Goal: Communication & Community: Answer question/provide support

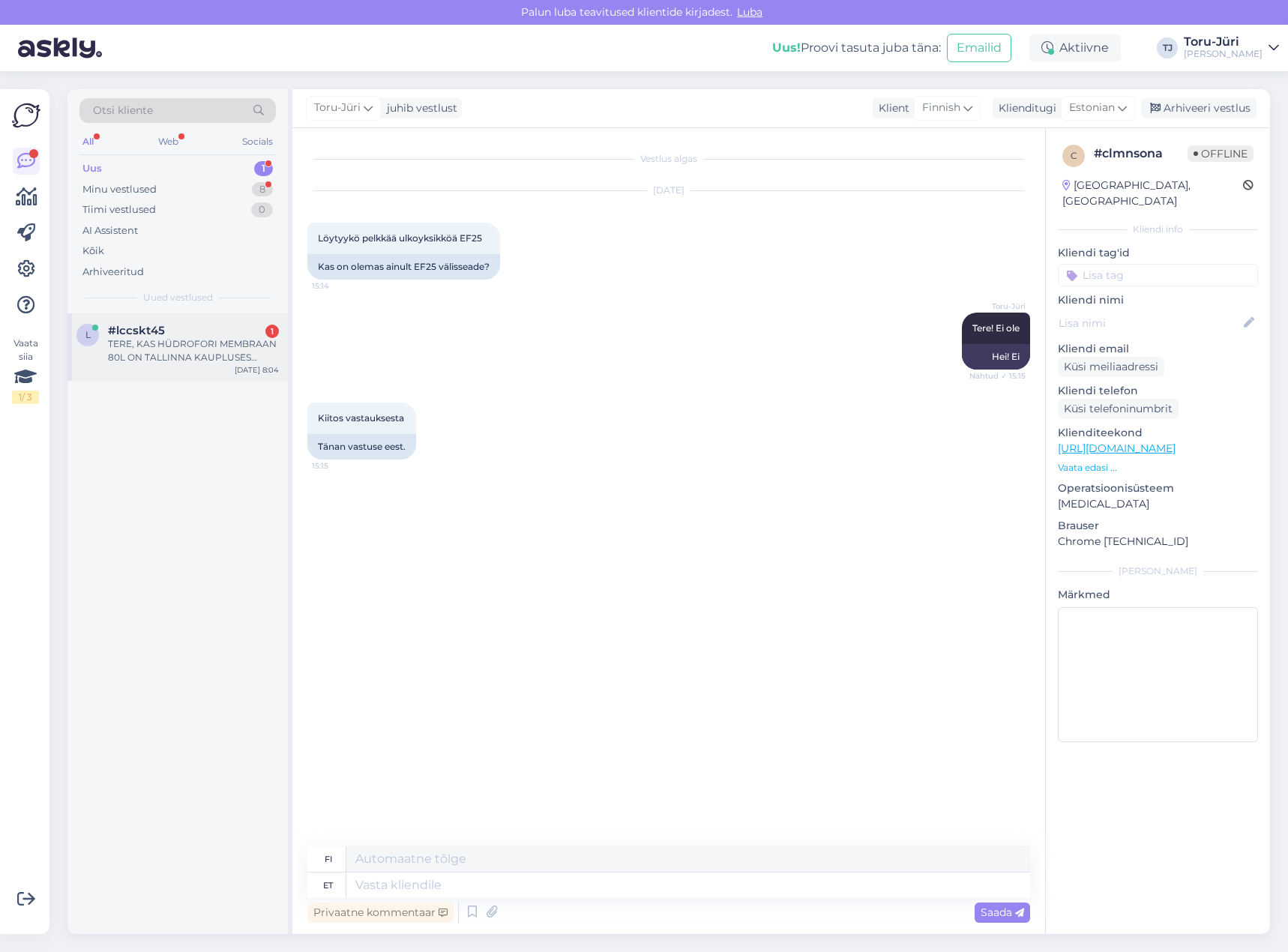
click at [228, 340] on div "TERE, KAS HÜDROFORI MEMBRAAN 80L ON TALLINNA KAUPLUSES MÜÜGIL" at bounding box center [193, 351] width 171 height 27
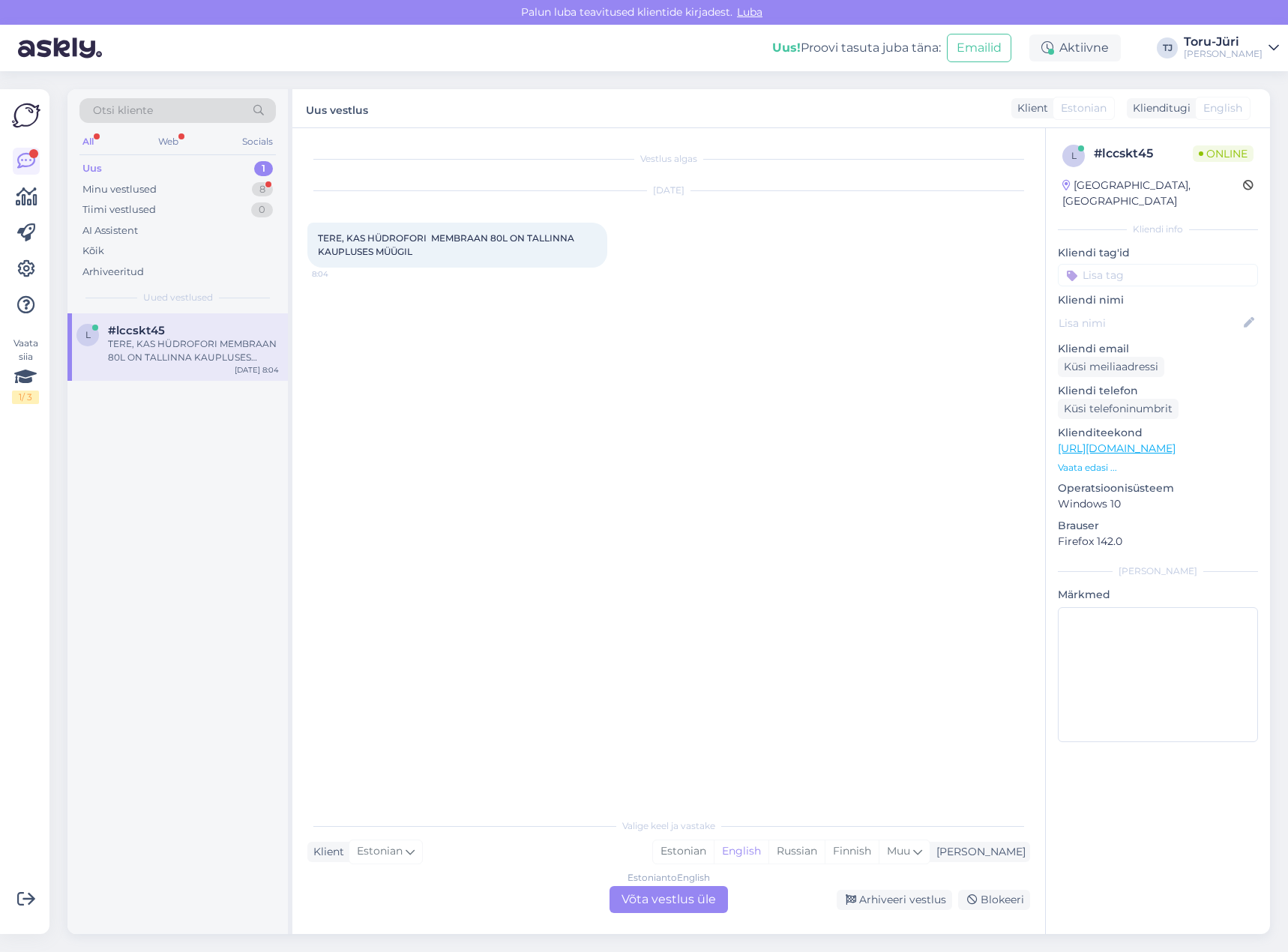
click at [667, 896] on div "Estonian to English Võta vestlus üle" at bounding box center [668, 900] width 119 height 27
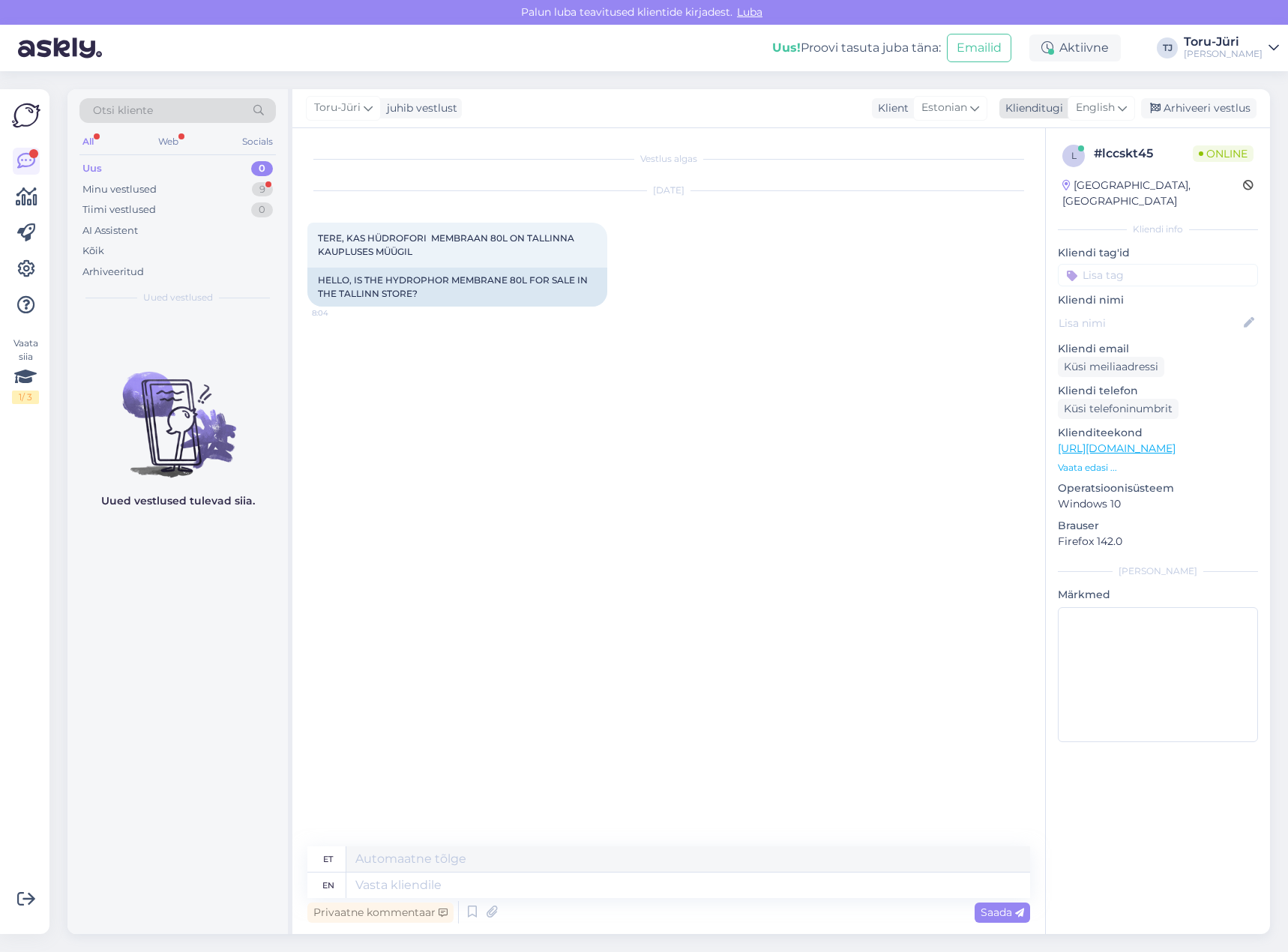
click at [1115, 105] on span "English" at bounding box center [1095, 107] width 39 height 17
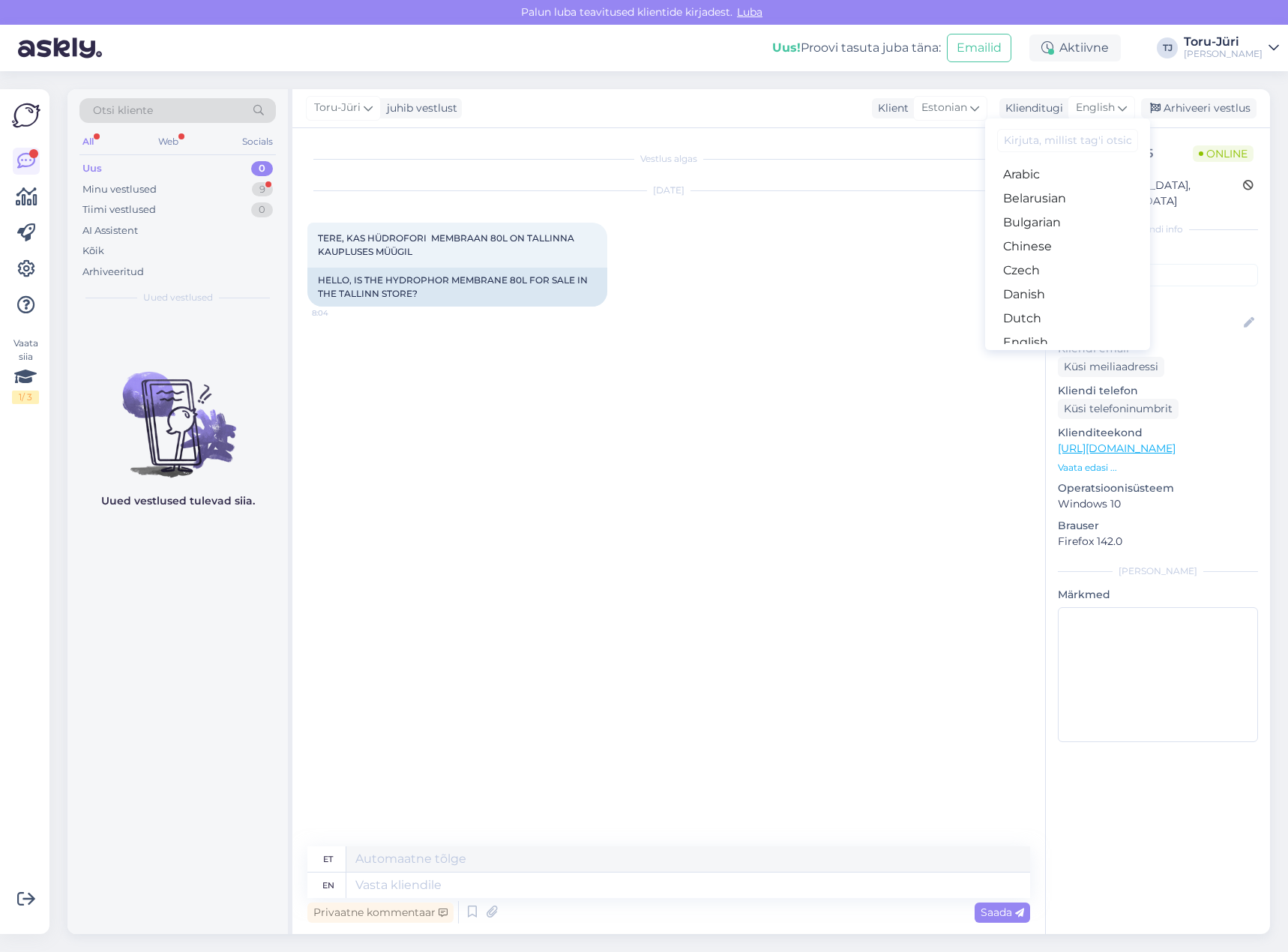
click at [1062, 355] on link "Estonian" at bounding box center [1067, 367] width 165 height 24
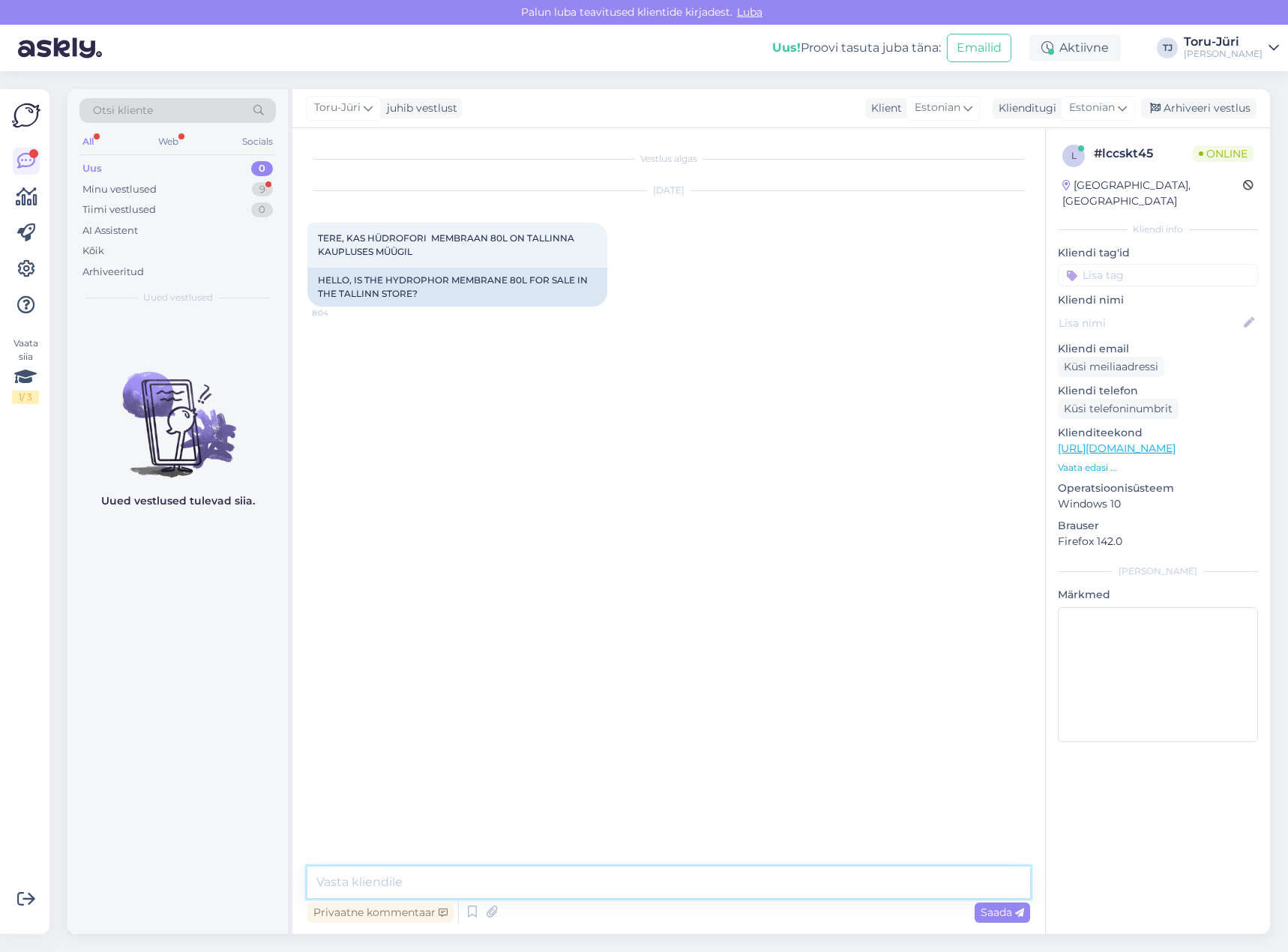
click at [506, 871] on textarea at bounding box center [668, 882] width 722 height 32
type textarea "Tere!"
click at [422, 884] on textarea at bounding box center [668, 882] width 722 height 32
type textarea "Hetkel Tallinna kaupluses ei ole."
click at [488, 883] on textarea at bounding box center [668, 882] width 722 height 32
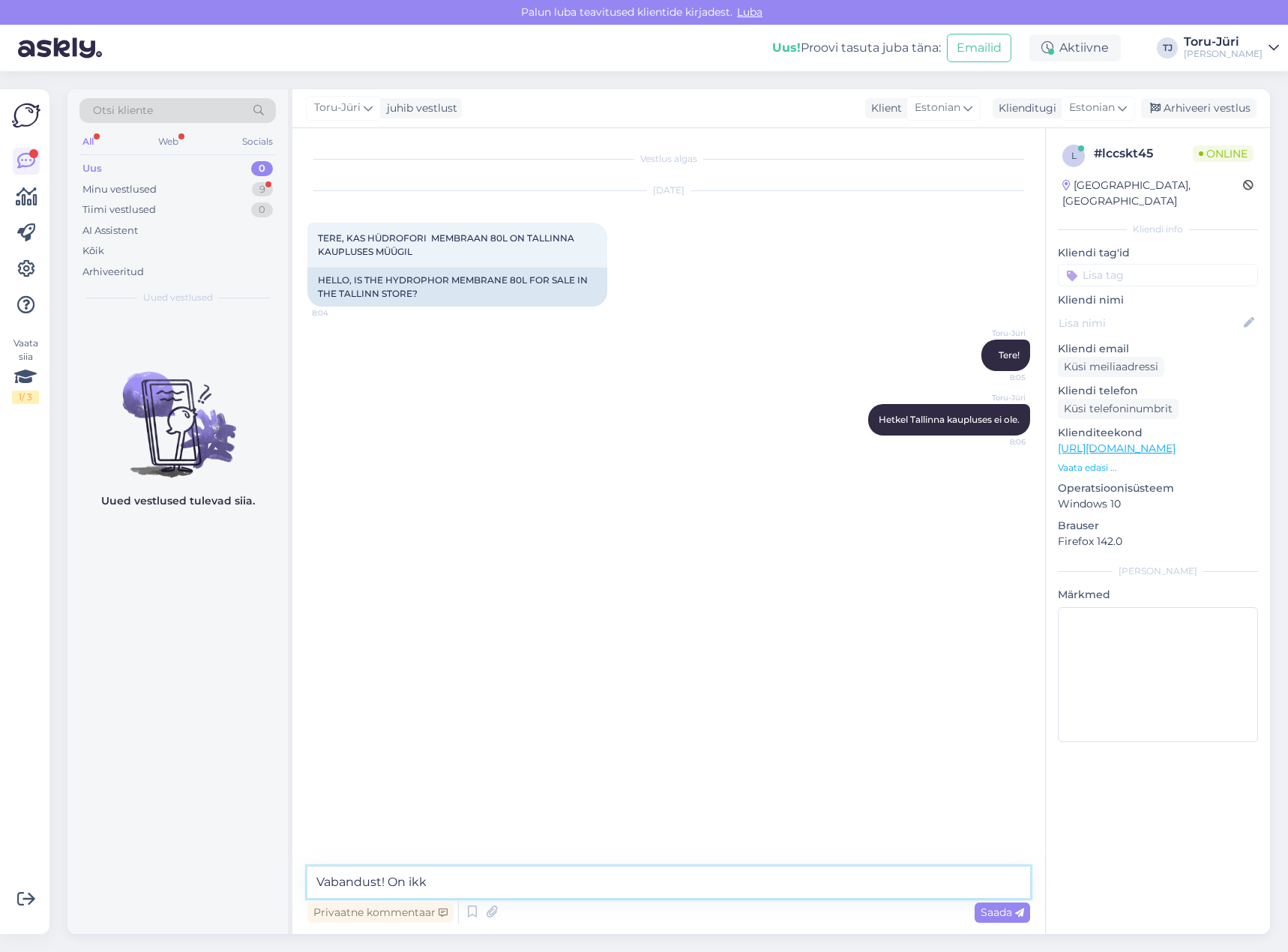
type textarea "Vabandust! On ikka"
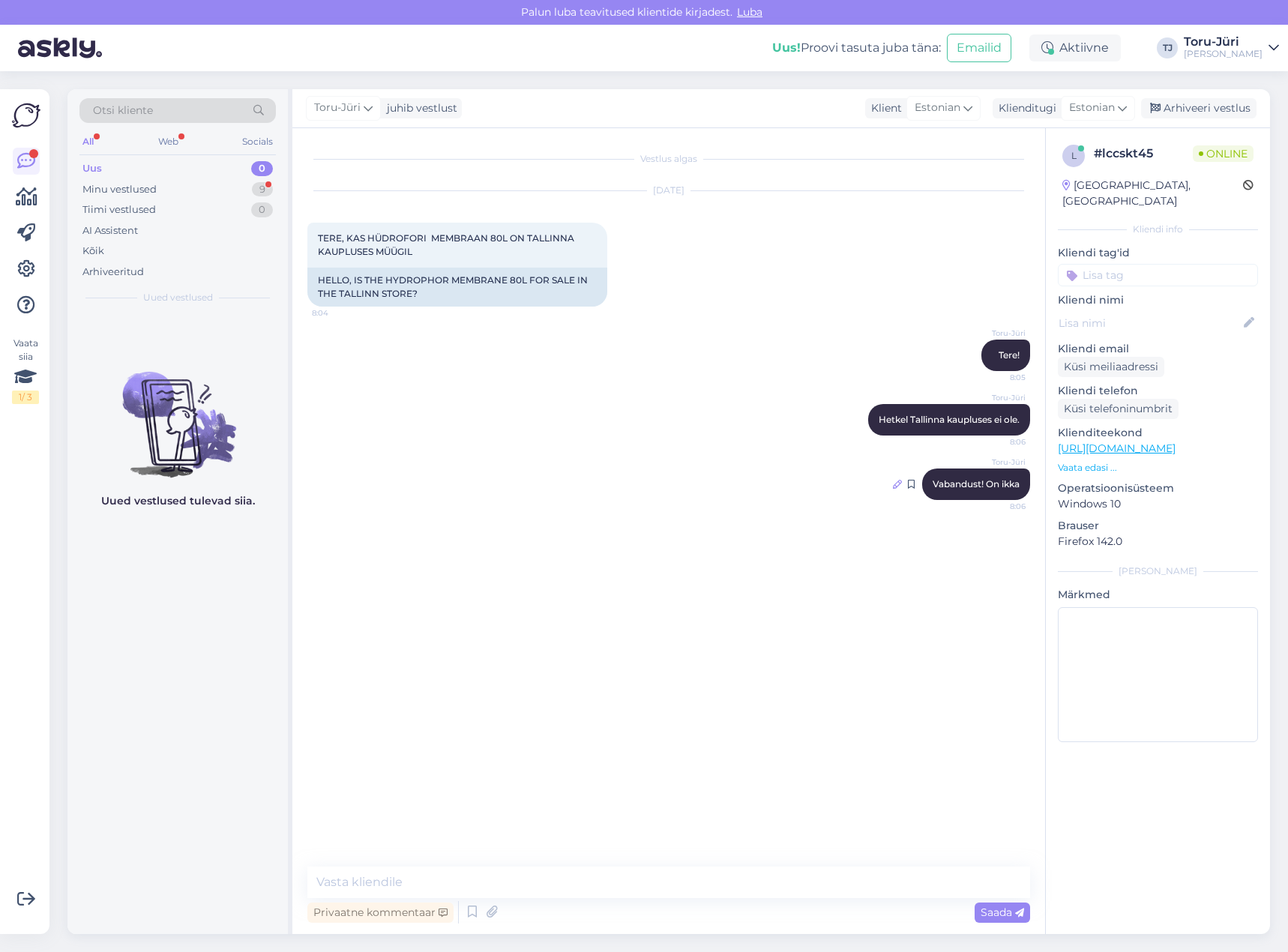
drag, startPoint x: 1011, startPoint y: 480, endPoint x: 892, endPoint y: 490, distance: 119.4
click at [893, 490] on div at bounding box center [897, 484] width 9 height 14
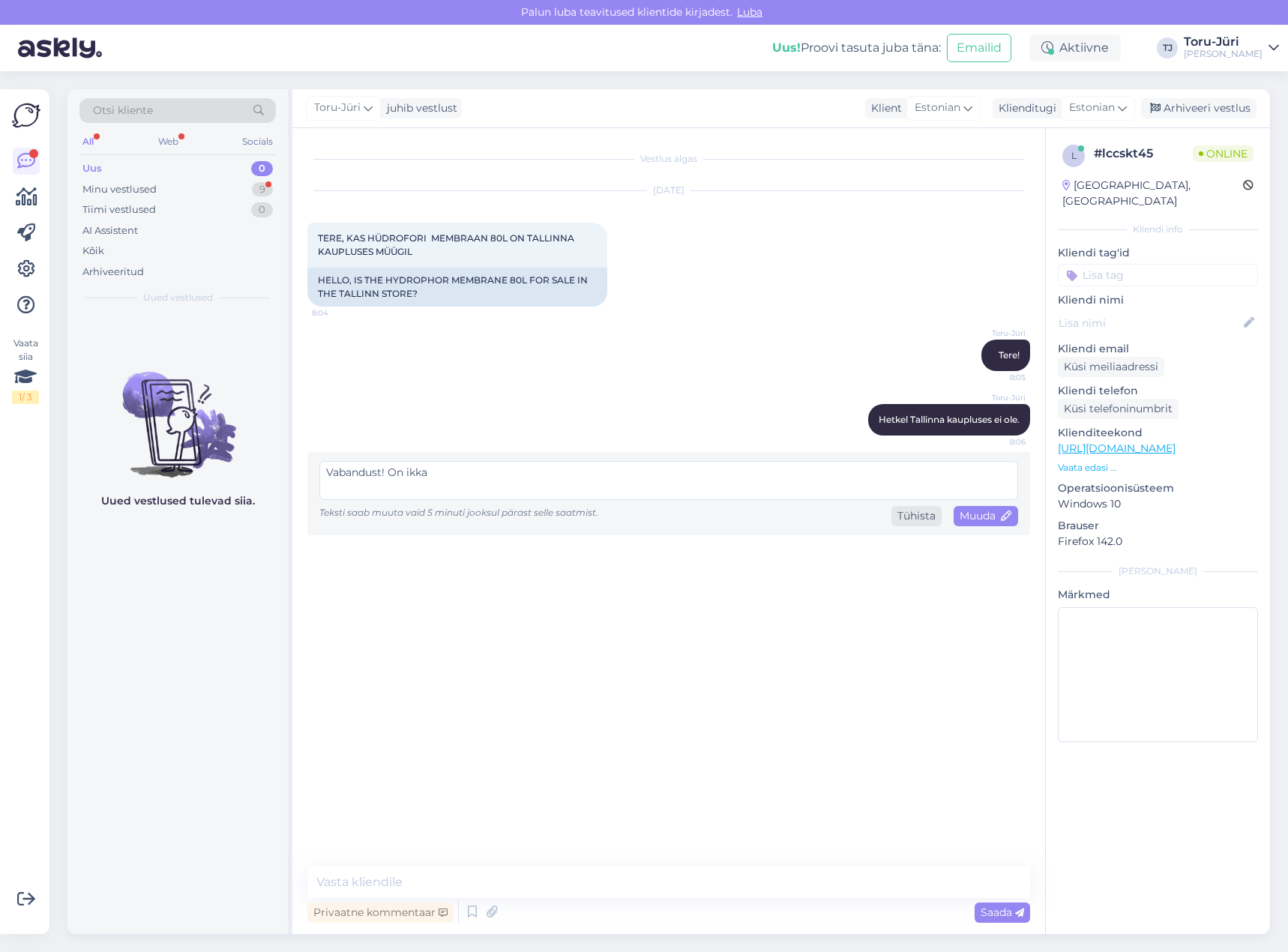
click at [923, 515] on div "Tühista" at bounding box center [916, 515] width 50 height 20
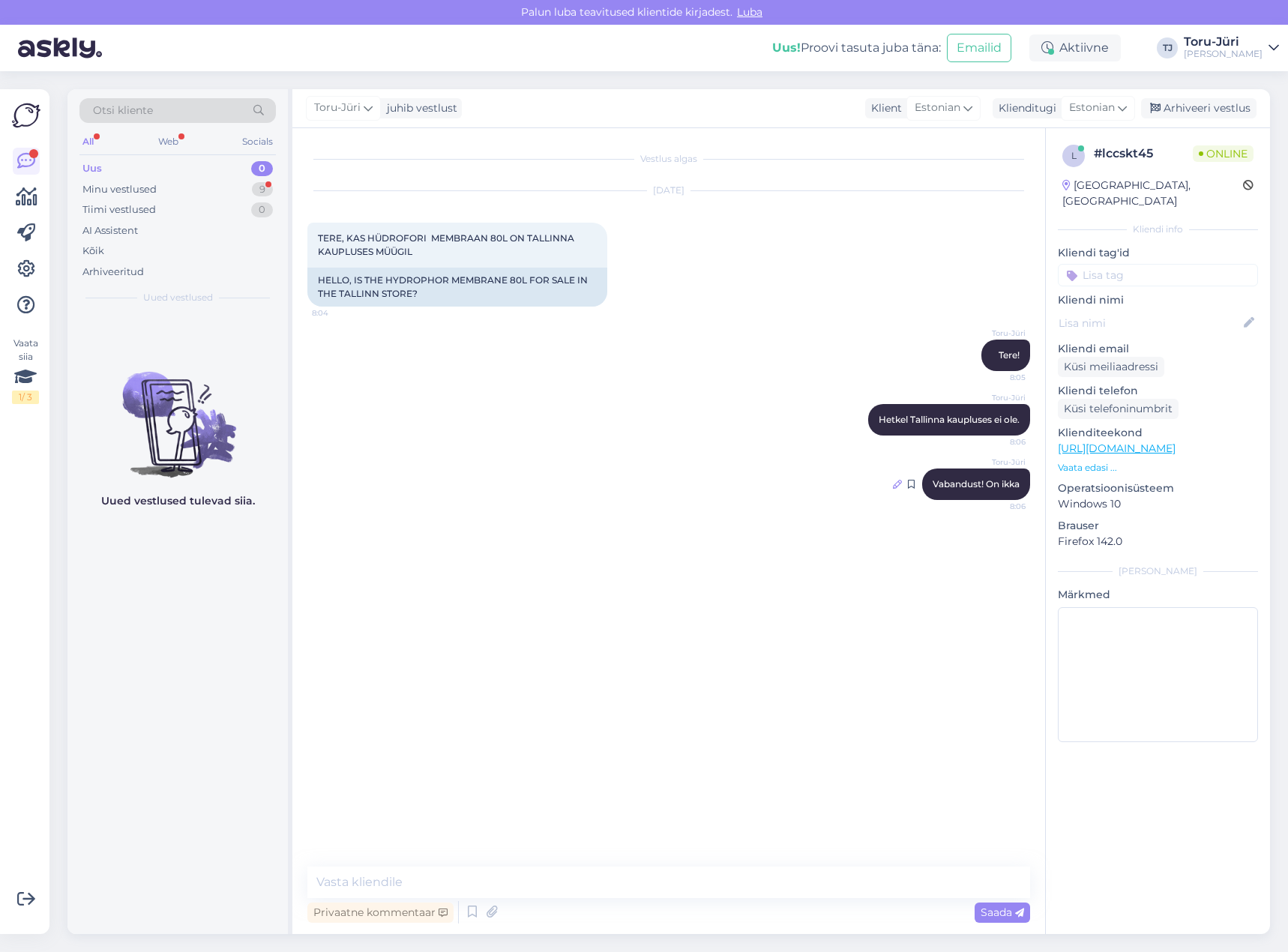
click at [895, 482] on icon at bounding box center [897, 484] width 9 height 9
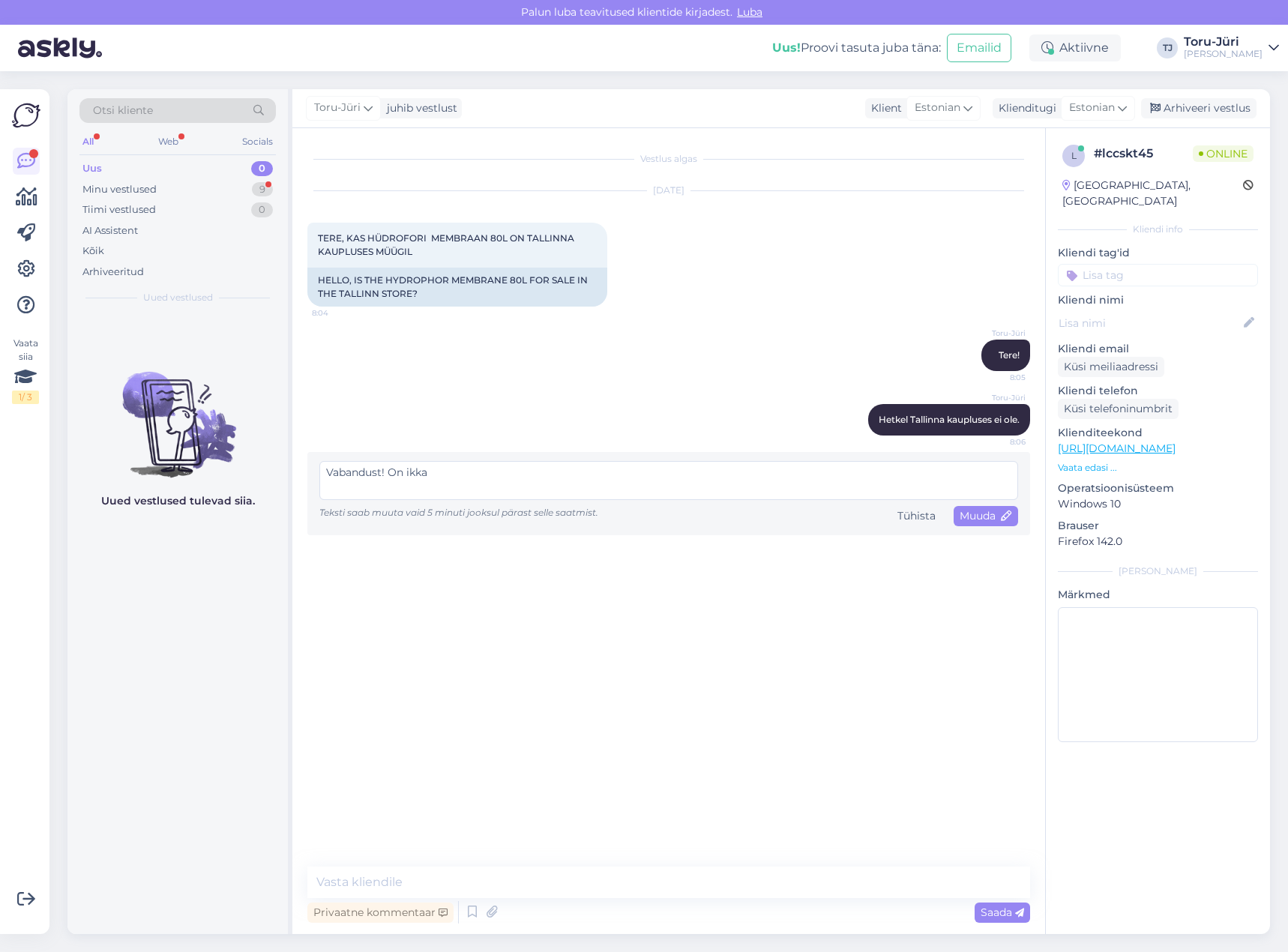
click at [442, 468] on textarea "Vabandust! On ikka" at bounding box center [668, 480] width 698 height 39
type textarea "Vabandust! Kütteveele on!"
click at [973, 514] on span "Muuda" at bounding box center [986, 515] width 53 height 14
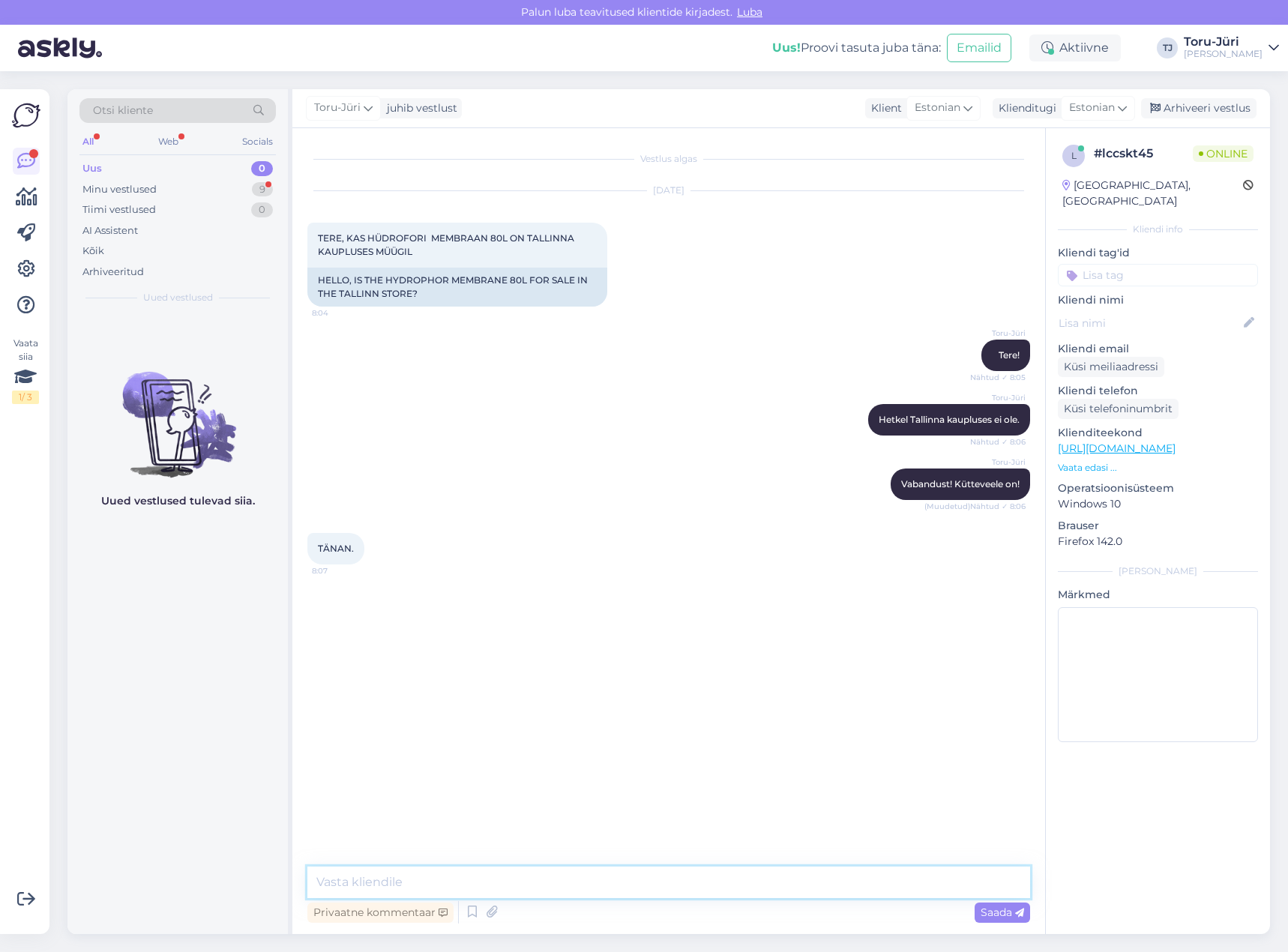
click at [597, 877] on textarea at bounding box center [668, 882] width 722 height 32
type textarea "Võtke heaks!"
